Goal: Task Accomplishment & Management: Manage account settings

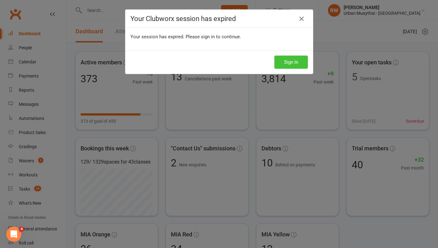
click at [288, 66] on button "Sign In" at bounding box center [292, 62] width 34 height 13
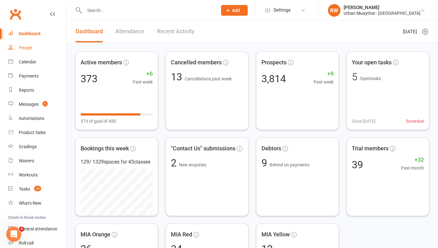
click at [25, 48] on div "People" at bounding box center [25, 47] width 13 height 5
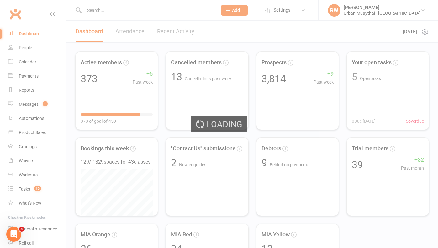
select select "50"
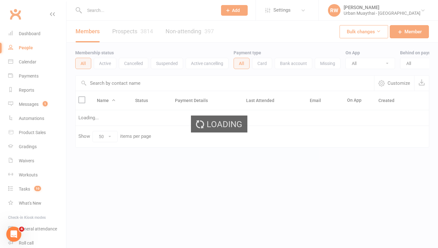
click at [101, 12] on ui-view "Prospect Member Non-attending contact Class / event Appointment Grading event T…" at bounding box center [219, 87] width 438 height 170
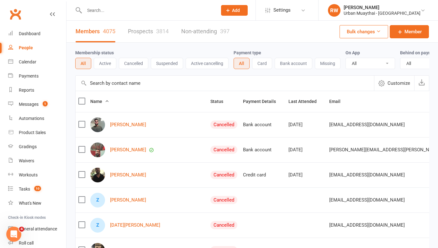
click at [101, 12] on input "text" at bounding box center [148, 10] width 131 height 9
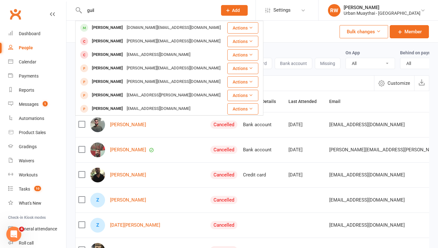
type input "guilty"
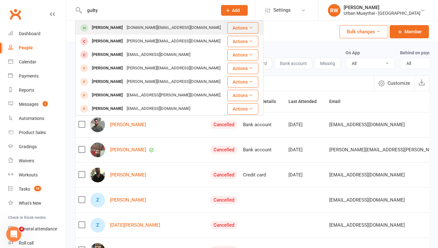
drag, startPoint x: 101, startPoint y: 20, endPoint x: 101, endPoint y: 29, distance: 8.5
click at [101, 29] on div "Guilherme Matos" at bounding box center [107, 27] width 35 height 9
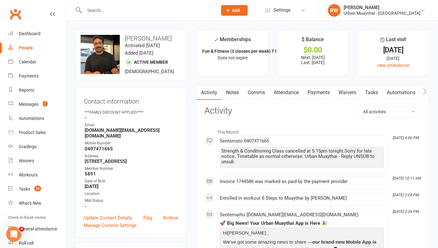
click at [354, 93] on link "Waivers" at bounding box center [347, 92] width 26 height 14
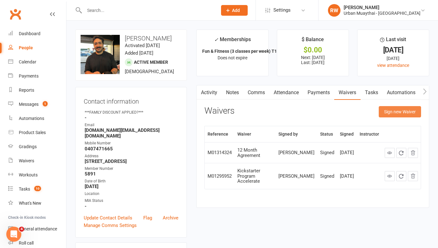
click at [398, 113] on button "Sign new Waiver" at bounding box center [400, 111] width 42 height 11
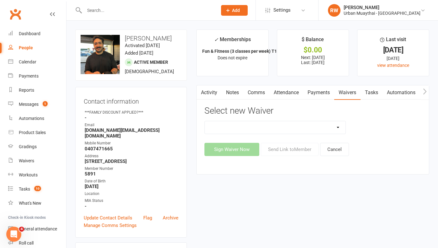
select select "2406"
click at [289, 148] on button "Send Link to Member" at bounding box center [290, 149] width 58 height 13
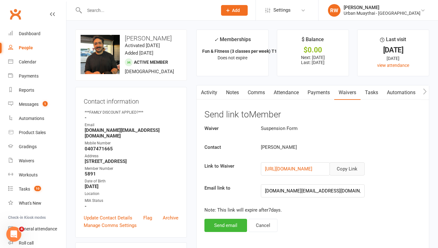
click at [350, 168] on button "Copy Link" at bounding box center [347, 168] width 35 height 13
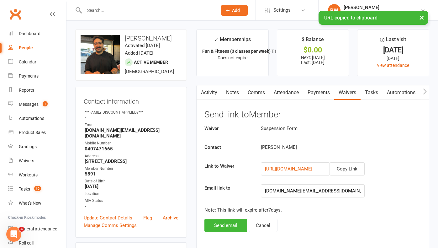
click at [256, 94] on link "Comms" at bounding box center [256, 92] width 26 height 14
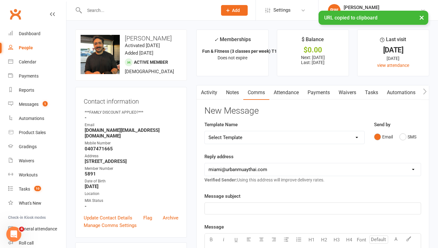
click at [231, 206] on p "﻿" at bounding box center [313, 209] width 209 height 8
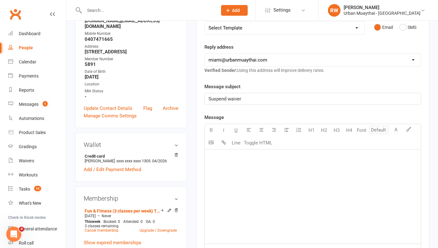
scroll to position [118, 0]
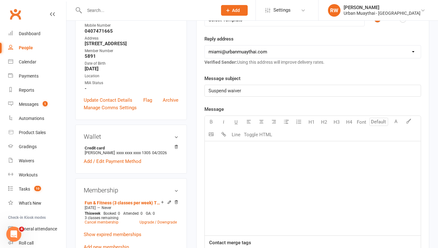
click at [220, 150] on p "﻿" at bounding box center [313, 149] width 209 height 8
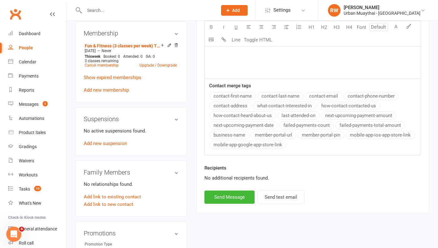
scroll to position [379, 0]
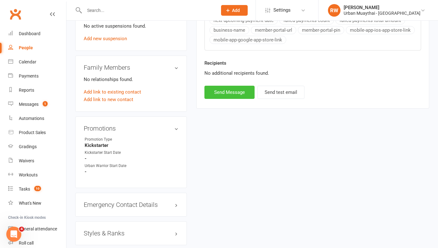
click at [228, 90] on button "Send Message" at bounding box center [230, 92] width 50 height 13
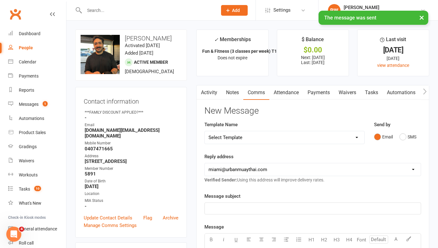
scroll to position [0, 0]
click at [238, 99] on link "Notes" at bounding box center [233, 92] width 22 height 14
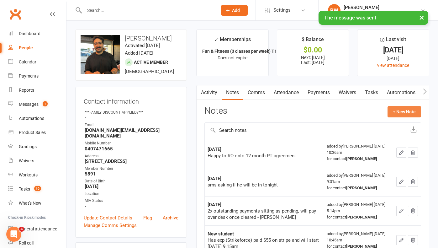
click at [404, 109] on button "+ New Note" at bounding box center [405, 111] width 34 height 11
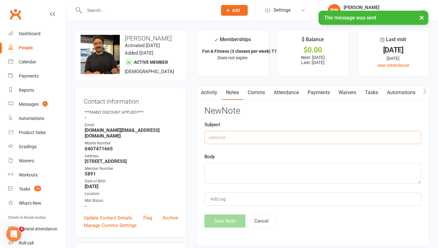
click at [218, 134] on input "text" at bounding box center [313, 137] width 217 height 13
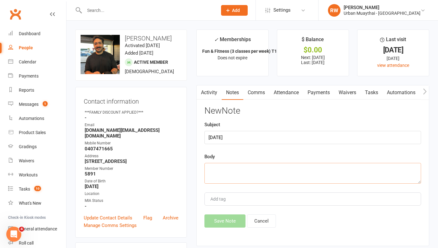
drag, startPoint x: 218, startPoint y: 134, endPoint x: 216, endPoint y: 170, distance: 36.8
click at [216, 170] on textarea at bounding box center [313, 173] width 217 height 21
click at [228, 132] on input "12 Oct" at bounding box center [313, 137] width 217 height 13
click at [227, 139] on input "12 Oct" at bounding box center [313, 137] width 217 height 13
type input "12 Aug"
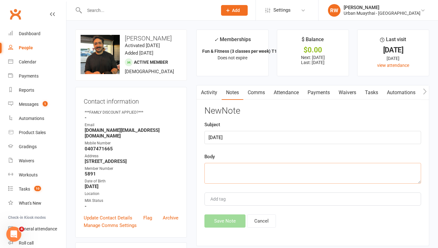
drag, startPoint x: 227, startPoint y: 139, endPoint x: 228, endPoint y: 167, distance: 28.2
click at [228, 167] on textarea at bounding box center [313, 173] width 217 height 21
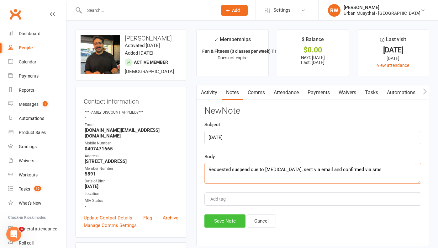
type textarea "Requested suspend due to broken wrist, sent via email and confirmed via sms"
click at [224, 222] on button "Save Note" at bounding box center [225, 220] width 41 height 13
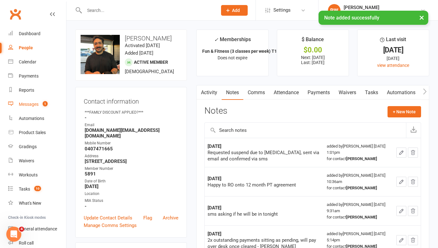
click at [34, 104] on div "Messages" at bounding box center [29, 104] width 20 height 5
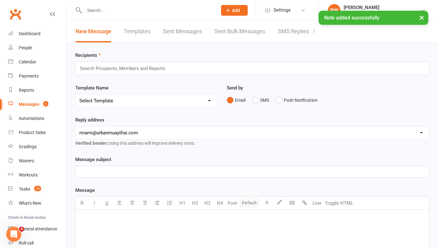
click at [302, 32] on link "SMS Replies 1" at bounding box center [297, 32] width 38 height 22
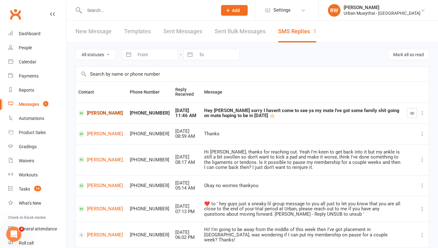
click at [98, 110] on link "Jordan Paterson" at bounding box center [101, 113] width 46 height 6
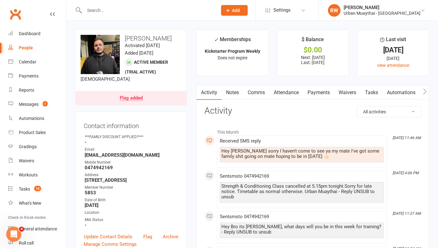
click at [148, 98] on link "Flag added" at bounding box center [131, 98] width 111 height 14
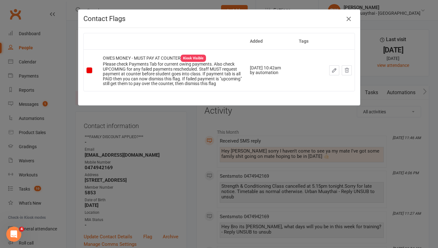
click at [348, 21] on icon "button" at bounding box center [349, 19] width 8 height 8
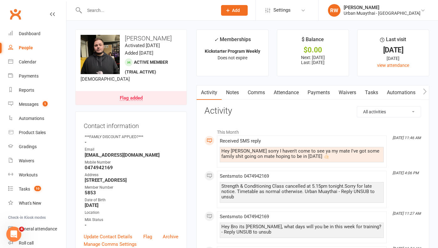
click at [321, 93] on link "Payments" at bounding box center [318, 92] width 31 height 14
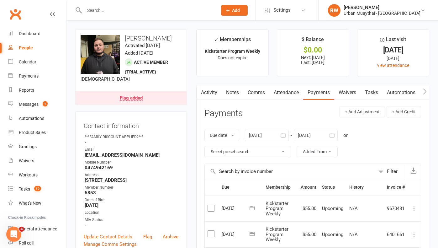
click at [256, 92] on link "Comms" at bounding box center [256, 92] width 26 height 14
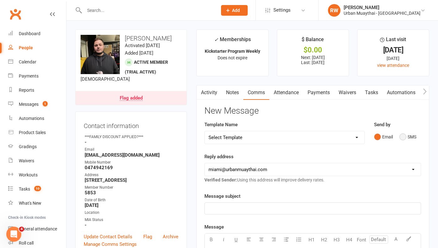
click at [405, 136] on button "SMS" at bounding box center [408, 137] width 17 height 12
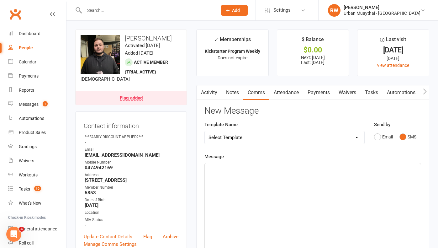
click at [215, 168] on p "﻿" at bounding box center [313, 169] width 209 height 8
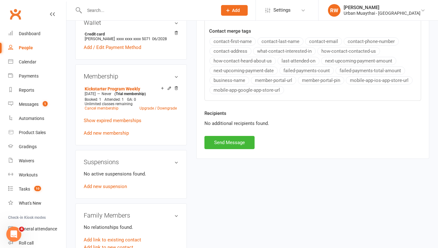
scroll to position [267, 0]
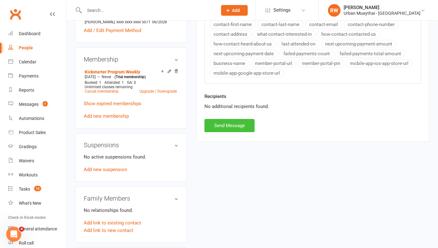
click at [228, 125] on button "Send Message" at bounding box center [230, 125] width 50 height 13
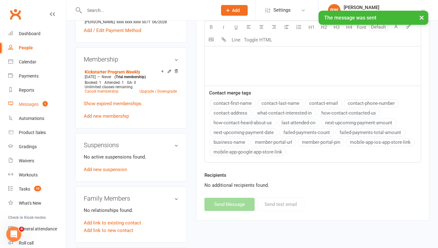
click at [26, 104] on div "Messages" at bounding box center [29, 104] width 20 height 5
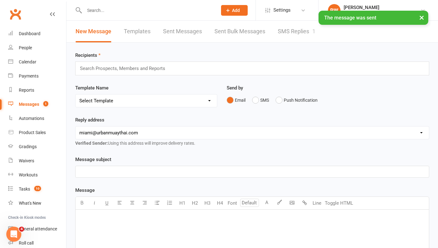
click at [293, 32] on link "SMS Replies 1" at bounding box center [297, 32] width 38 height 22
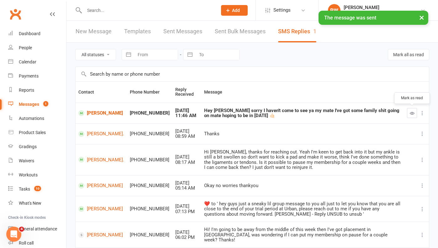
click at [412, 112] on icon "button" at bounding box center [412, 113] width 5 height 5
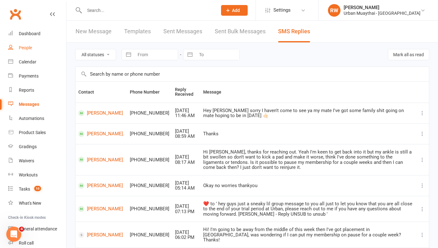
click at [24, 48] on div "People" at bounding box center [25, 47] width 13 height 5
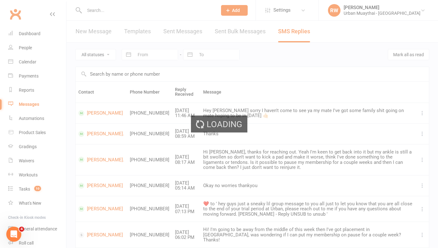
select select "50"
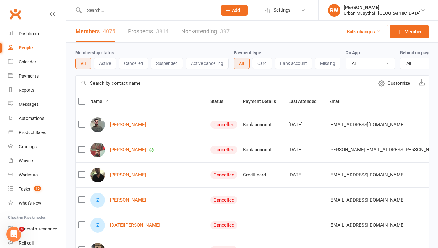
click at [148, 29] on link "Prospects 3814" at bounding box center [148, 32] width 41 height 22
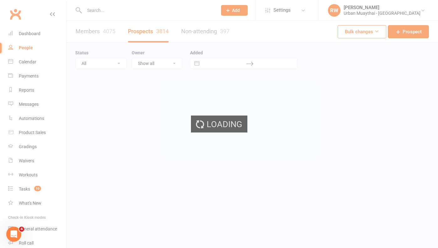
select select "100"
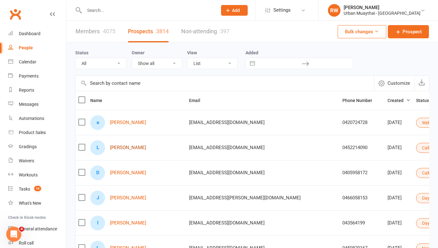
click at [115, 147] on link "Liam Pace" at bounding box center [128, 147] width 36 height 5
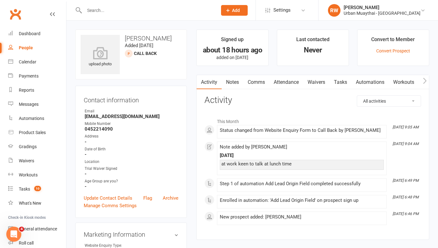
click at [107, 12] on input "text" at bounding box center [148, 10] width 131 height 9
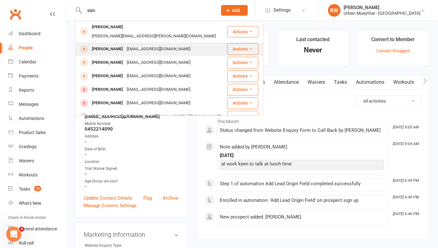
type input "sian"
click at [105, 45] on div "sian kelly" at bounding box center [107, 49] width 35 height 9
